Goal: Browse casually

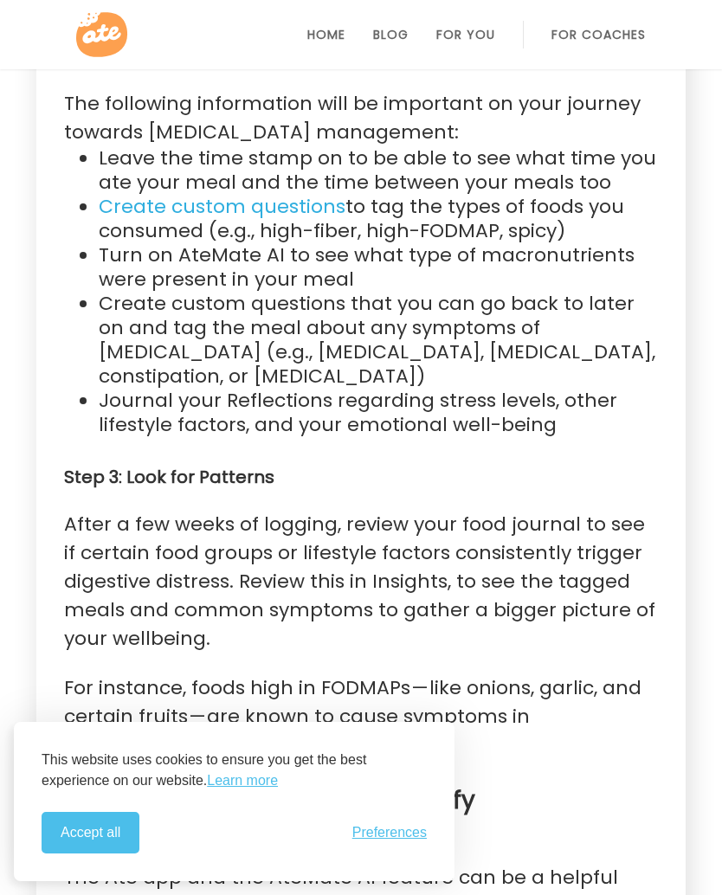
scroll to position [2498, 0]
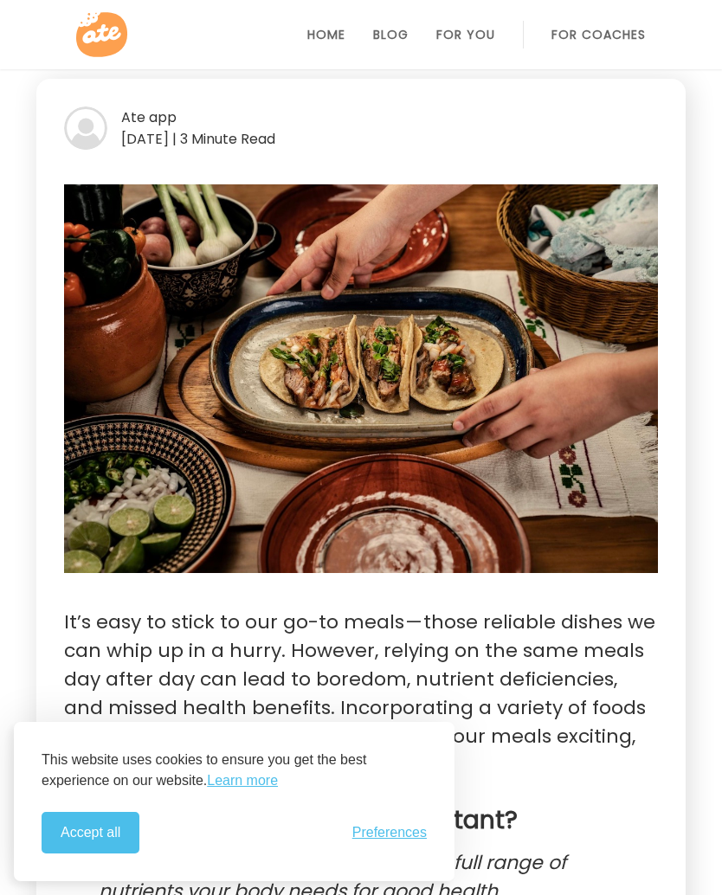
scroll to position [116, 0]
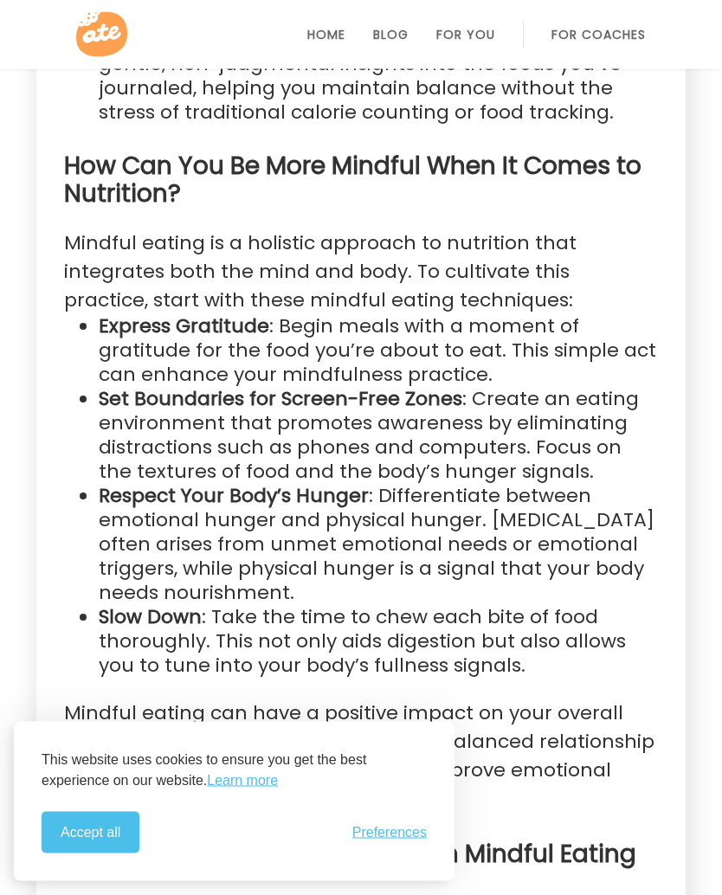
scroll to position [4242, 0]
click at [460, 35] on link "For You" at bounding box center [465, 35] width 59 height 14
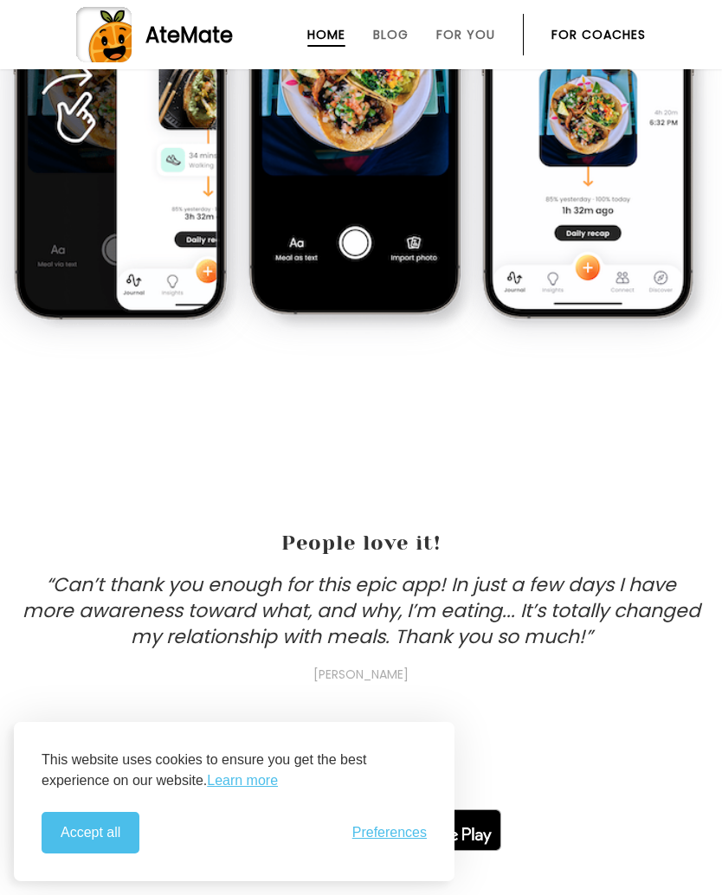
scroll to position [1463, 0]
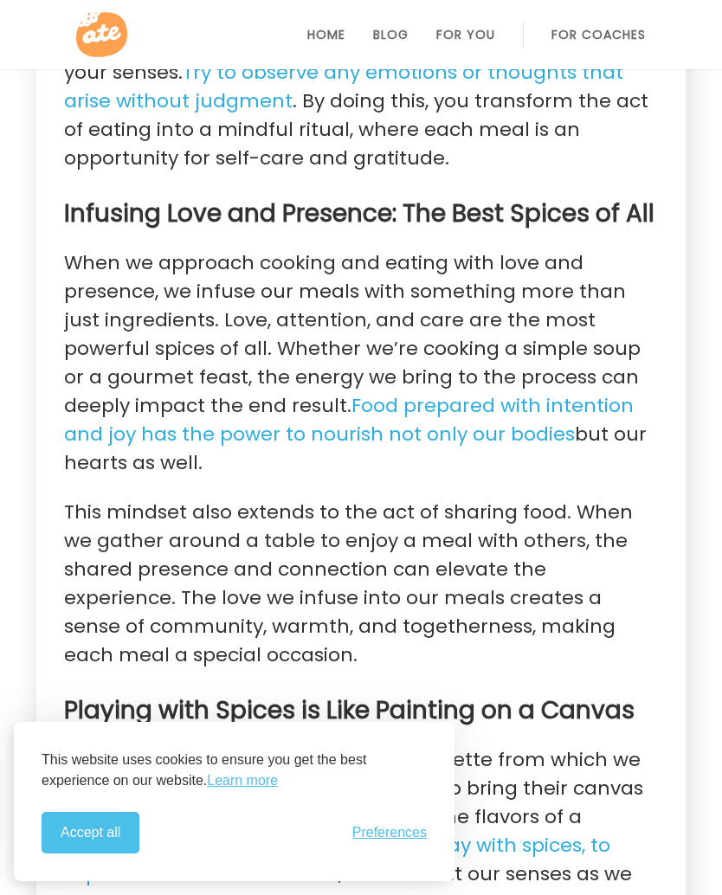
scroll to position [2902, 0]
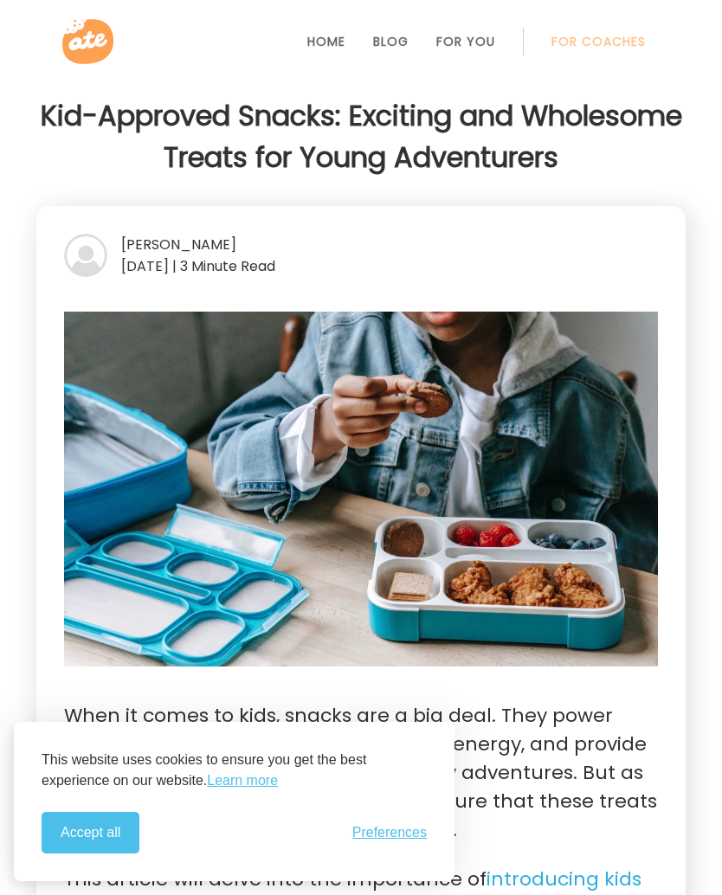
click at [400, 834] on span "Preferences" at bounding box center [389, 833] width 74 height 16
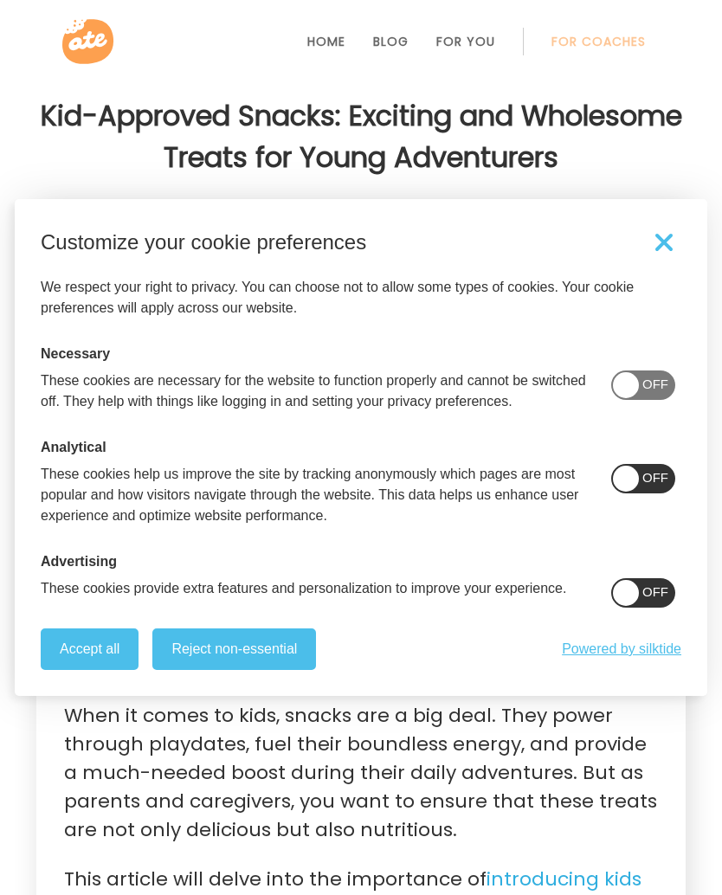
click at [301, 645] on button "Reject non-essential" at bounding box center [234, 649] width 164 height 42
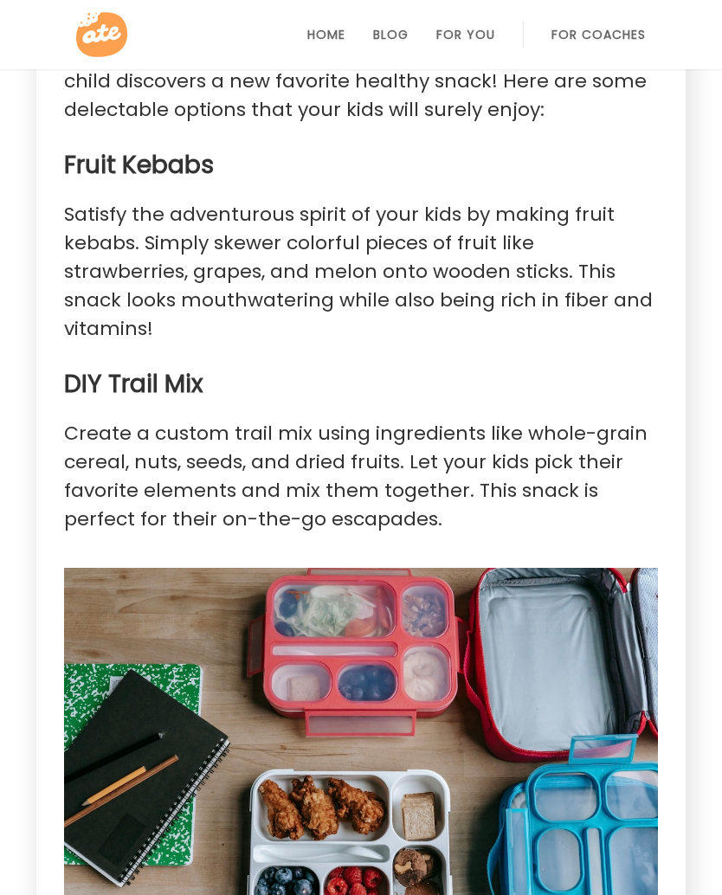
scroll to position [3198, 0]
